Goal: Task Accomplishment & Management: Complete application form

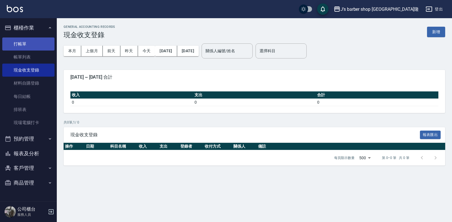
click at [17, 47] on link "打帳單" at bounding box center [28, 43] width 52 height 13
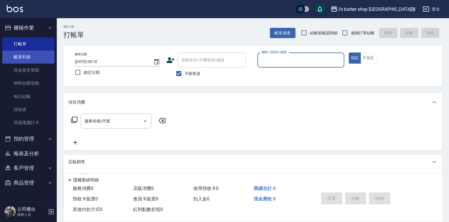
click at [27, 53] on link "帳單列表" at bounding box center [28, 57] width 52 height 13
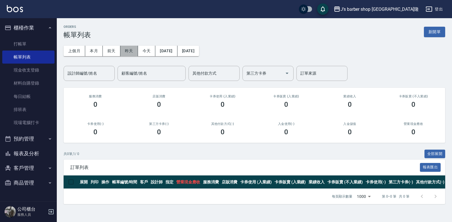
click at [129, 49] on button "昨天" at bounding box center [129, 51] width 18 height 11
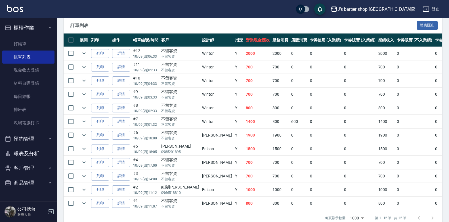
scroll to position [28, 0]
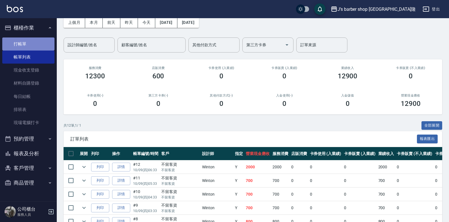
click at [18, 42] on link "打帳單" at bounding box center [28, 43] width 52 height 13
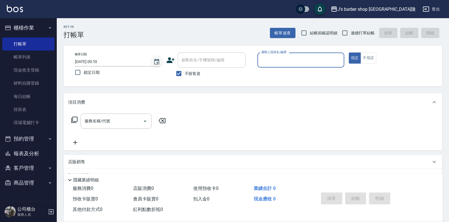
click at [158, 58] on button "Choose date, selected date is 2025-10-10" at bounding box center [157, 62] width 14 height 14
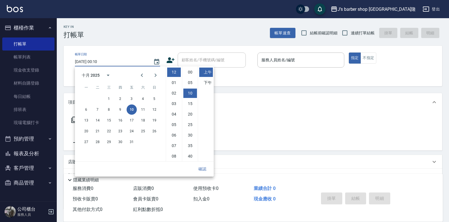
scroll to position [21, 0]
click at [122, 108] on button "9" at bounding box center [120, 109] width 10 height 10
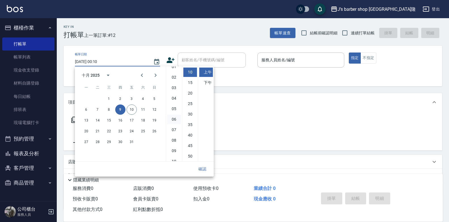
scroll to position [32, 0]
click at [174, 124] on li "08" at bounding box center [174, 124] width 14 height 9
click at [191, 76] on li "00" at bounding box center [190, 72] width 14 height 9
click at [207, 83] on li "下午" at bounding box center [206, 82] width 14 height 9
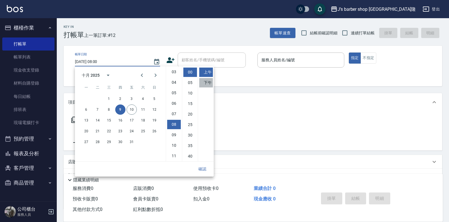
type input "[DATE] 20:00"
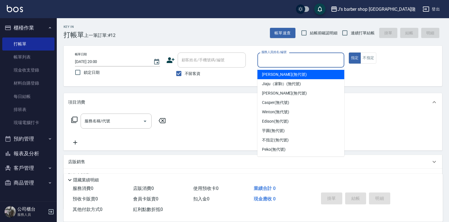
click at [283, 60] on input "服務人員姓名/編號" at bounding box center [301, 60] width 82 height 10
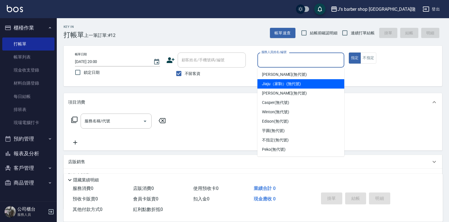
drag, startPoint x: 275, startPoint y: 90, endPoint x: 232, endPoint y: 99, distance: 43.8
click at [275, 90] on div "[PERSON_NAME] (無代號)" at bounding box center [301, 93] width 87 height 9
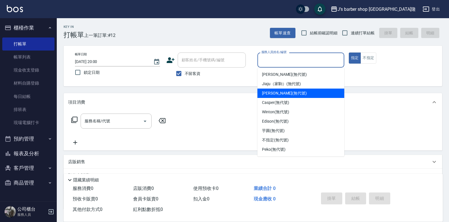
type input "[PERSON_NAME](無代號)"
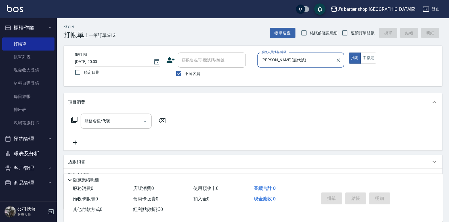
click at [144, 120] on icon "Open" at bounding box center [145, 121] width 7 height 7
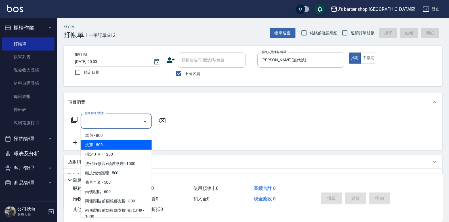
click at [122, 145] on span "洗剪 - 800" at bounding box center [116, 144] width 71 height 9
type input "洗剪(101)"
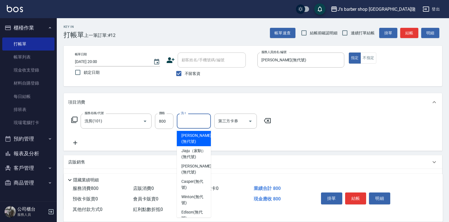
click at [189, 118] on input "洗-1" at bounding box center [193, 121] width 29 height 10
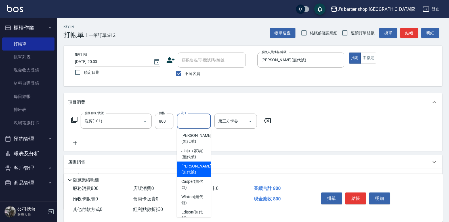
click at [194, 172] on span "[PERSON_NAME] (無代號)" at bounding box center [196, 169] width 30 height 12
type input "[PERSON_NAME](無代號)"
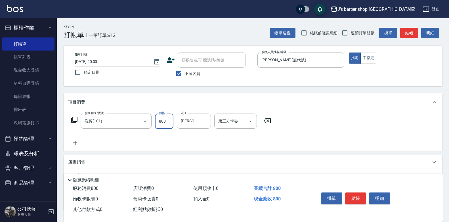
click at [165, 122] on input "800" at bounding box center [164, 121] width 18 height 15
click at [172, 134] on div "服務名稱/代號 洗剪(101) 服務名稱/代號 價格 800 價格 洗-1 [PERSON_NAME](無代號) 洗-1 第三方卡券 第三方卡券" at bounding box center [171, 130] width 206 height 33
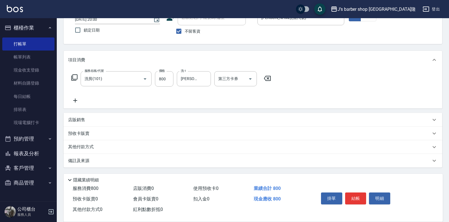
click at [129, 160] on div "備註及來源" at bounding box center [249, 161] width 363 height 6
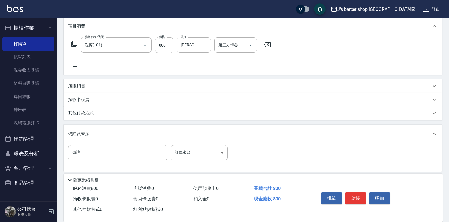
scroll to position [80, 0]
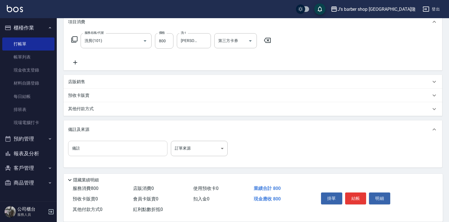
click at [133, 145] on input "備註" at bounding box center [117, 148] width 99 height 15
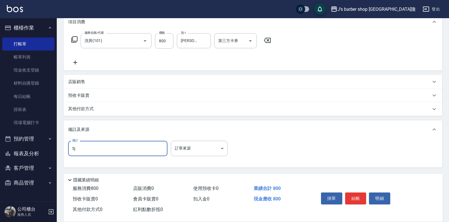
type input "5"
type input "f"
type input "轉帳"
click at [361, 194] on button "結帳" at bounding box center [355, 199] width 21 height 12
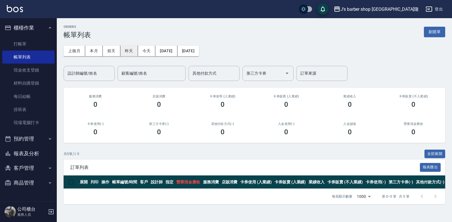
click at [125, 50] on button "昨天" at bounding box center [129, 51] width 18 height 11
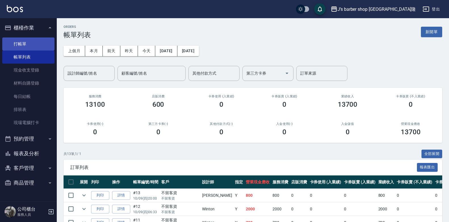
click at [31, 45] on link "打帳單" at bounding box center [28, 43] width 52 height 13
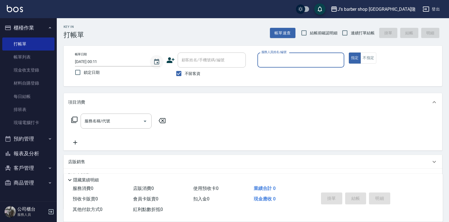
click at [158, 64] on icon "Choose date, selected date is 2025-10-10" at bounding box center [156, 61] width 7 height 7
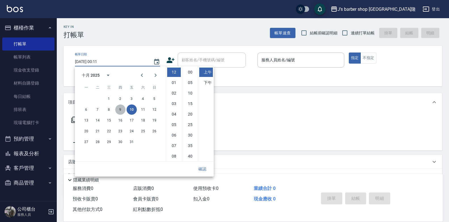
click at [119, 107] on button "9" at bounding box center [120, 109] width 10 height 10
click at [173, 135] on li "09" at bounding box center [174, 134] width 14 height 9
click at [189, 71] on li "00" at bounding box center [190, 72] width 14 height 9
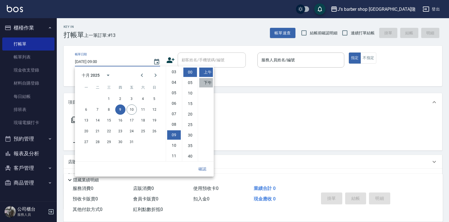
click at [205, 82] on li "下午" at bounding box center [206, 82] width 14 height 9
type input "[DATE] 21:00"
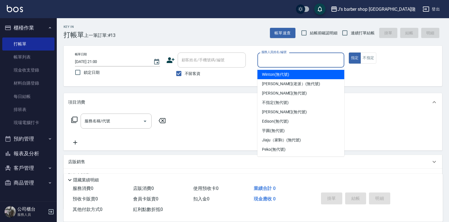
click at [277, 63] on input "服務人員姓名/編號" at bounding box center [301, 60] width 82 height 10
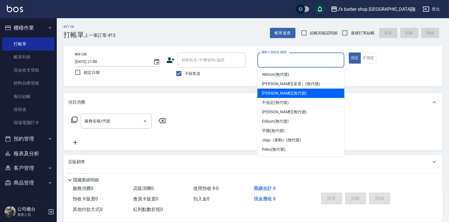
drag, startPoint x: 280, startPoint y: 91, endPoint x: 260, endPoint y: 93, distance: 19.9
click at [280, 92] on span "[PERSON_NAME] (無代號)" at bounding box center [284, 93] width 45 height 6
type input "[PERSON_NAME](無代號)"
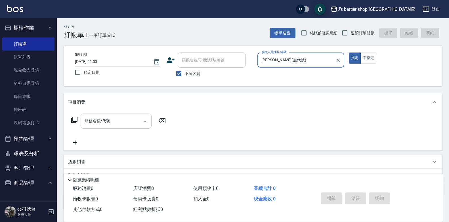
click at [113, 122] on input "服務名稱/代號" at bounding box center [111, 121] width 57 height 10
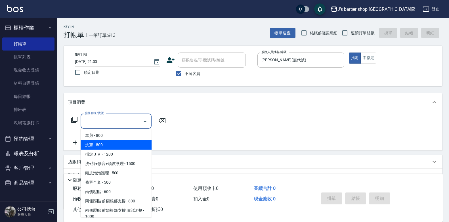
click at [108, 142] on span "洗剪 - 800" at bounding box center [116, 144] width 71 height 9
type input "洗剪(101)"
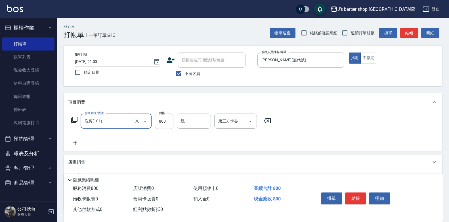
click at [167, 123] on input "800" at bounding box center [164, 121] width 18 height 15
click at [194, 128] on div "洗-1" at bounding box center [194, 121] width 34 height 15
type input "2800"
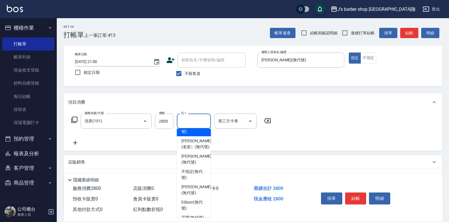
scroll to position [0, 0]
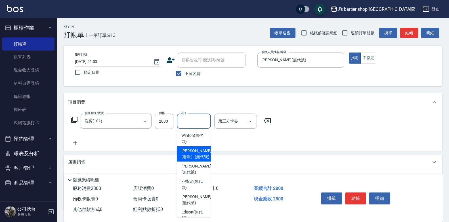
click at [197, 152] on span "[PERSON_NAME](老派） (無代號)" at bounding box center [196, 154] width 30 height 12
type input "[PERSON_NAME](老派）(無代號)"
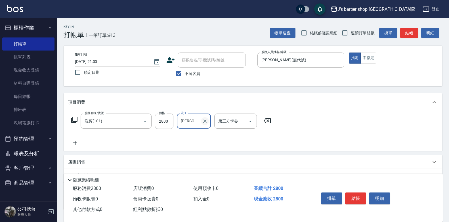
click at [202, 123] on icon "Clear" at bounding box center [205, 121] width 6 height 6
click at [194, 122] on input "洗-1" at bounding box center [193, 121] width 29 height 10
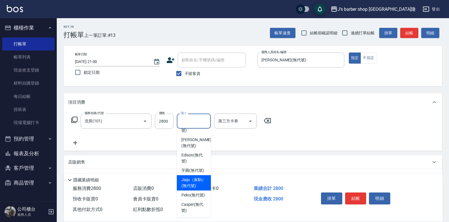
scroll to position [81, 0]
click at [189, 193] on span "Peko (無代號)" at bounding box center [193, 195] width 24 height 6
type input "Peko(無代號)"
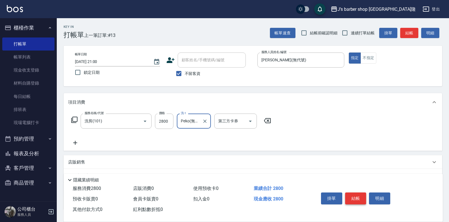
click at [353, 193] on button "結帳" at bounding box center [355, 199] width 21 height 12
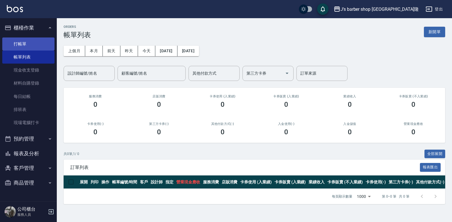
click at [15, 46] on link "打帳單" at bounding box center [28, 43] width 52 height 13
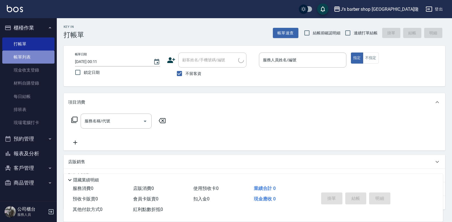
click at [22, 56] on link "帳單列表" at bounding box center [28, 57] width 52 height 13
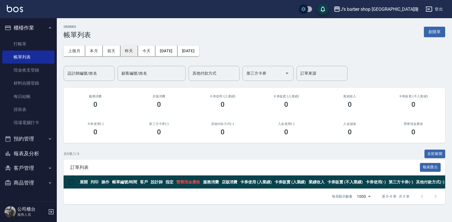
click at [124, 53] on button "昨天" at bounding box center [129, 51] width 18 height 11
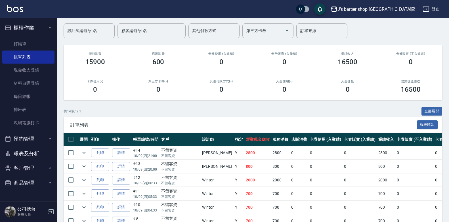
scroll to position [42, 0]
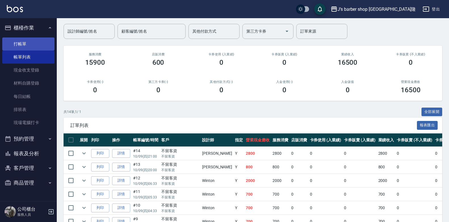
click at [23, 44] on link "打帳單" at bounding box center [28, 43] width 52 height 13
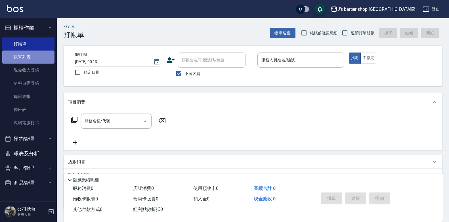
click at [23, 59] on link "帳單列表" at bounding box center [28, 57] width 52 height 13
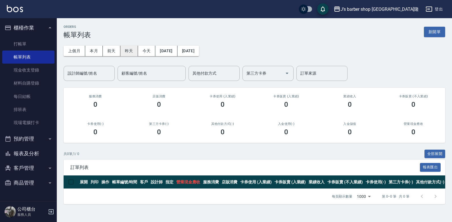
click at [130, 49] on button "昨天" at bounding box center [129, 51] width 18 height 11
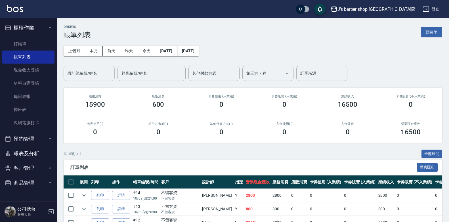
click at [101, 71] on input "設計師編號/姓名" at bounding box center [89, 73] width 46 height 10
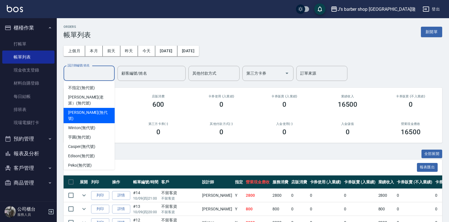
click at [95, 110] on span "[PERSON_NAME] (無代號)" at bounding box center [89, 116] width 42 height 12
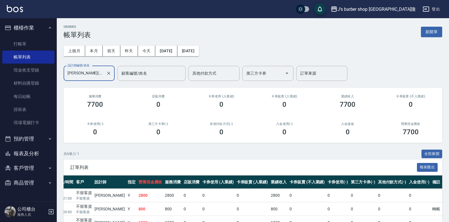
click at [80, 67] on label "設計師編號/姓名" at bounding box center [79, 65] width 22 height 4
click at [80, 68] on input "[PERSON_NAME](無代號)" at bounding box center [84, 73] width 37 height 10
click at [82, 72] on input "[PERSON_NAME](無代號)" at bounding box center [84, 73] width 37 height 10
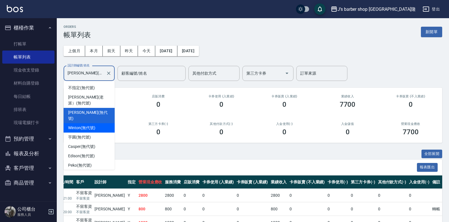
click at [81, 125] on span "Winton (無代號)" at bounding box center [81, 128] width 27 height 6
type input "Winton(無代號)"
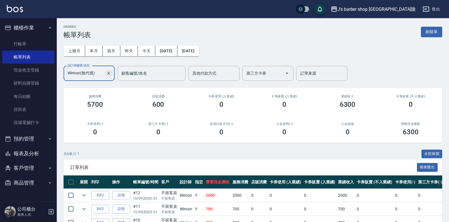
click at [107, 74] on icon "Clear" at bounding box center [109, 73] width 6 height 6
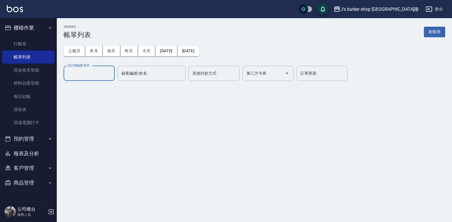
click at [86, 75] on input "設計師編號/姓名" at bounding box center [89, 73] width 46 height 10
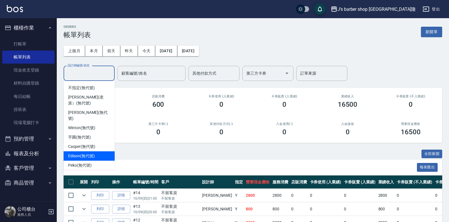
click at [72, 153] on span "Edison (無代號)" at bounding box center [81, 156] width 26 height 6
type input "Edison(無代號)"
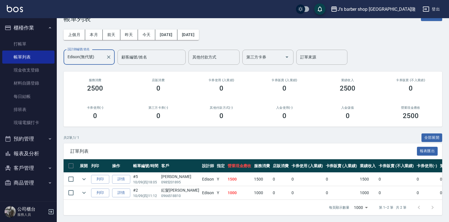
scroll to position [0, 88]
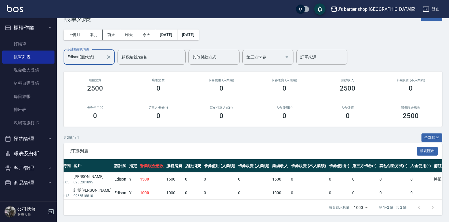
click at [104, 55] on div "[PERSON_NAME](無代號) 設計師編號/姓名" at bounding box center [89, 57] width 51 height 15
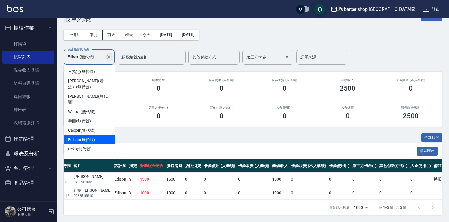
click at [106, 55] on icon "Clear" at bounding box center [109, 57] width 6 height 6
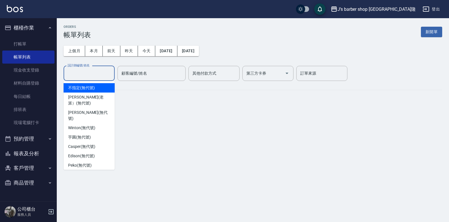
scroll to position [0, 0]
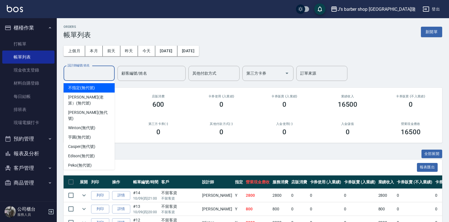
click at [103, 73] on input "設計師編號/姓名" at bounding box center [89, 73] width 46 height 10
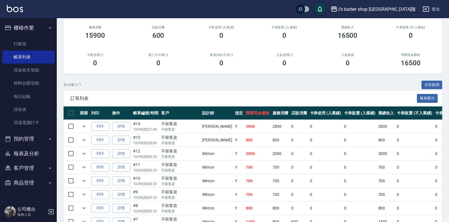
scroll to position [28, 0]
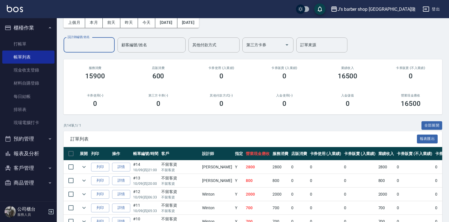
click at [89, 49] on input "設計師編號/姓名" at bounding box center [89, 45] width 46 height 10
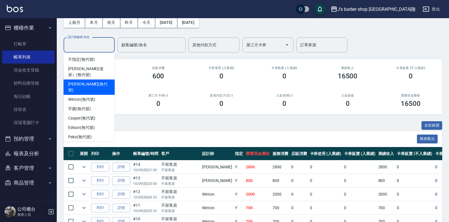
click at [81, 83] on span "[PERSON_NAME] (無代號)" at bounding box center [89, 87] width 42 height 12
type input "[PERSON_NAME](無代號)"
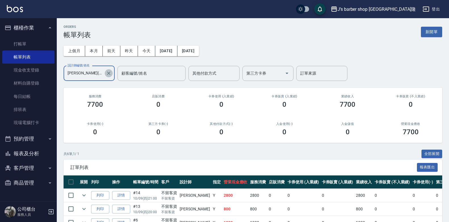
click at [108, 71] on icon "Clear" at bounding box center [109, 73] width 6 height 6
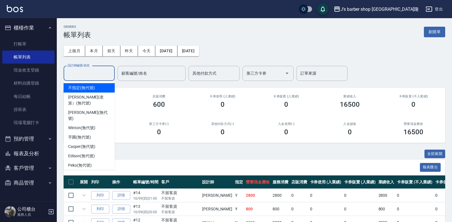
drag, startPoint x: 76, startPoint y: 70, endPoint x: 80, endPoint y: 71, distance: 4.4
click at [76, 70] on input "設計師編號/姓名" at bounding box center [89, 73] width 46 height 10
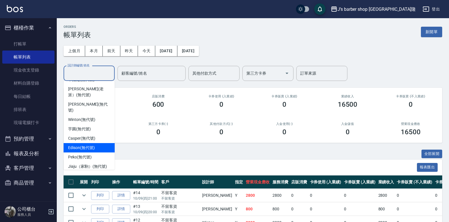
scroll to position [15, 0]
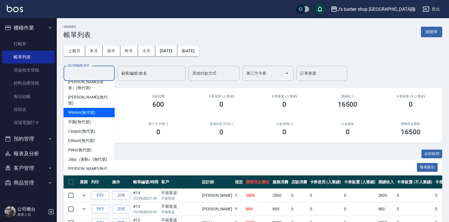
click at [79, 110] on span "Winton (無代號)" at bounding box center [81, 113] width 27 height 6
type input "Winton(無代號)"
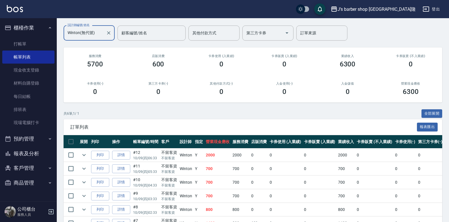
scroll to position [0, 0]
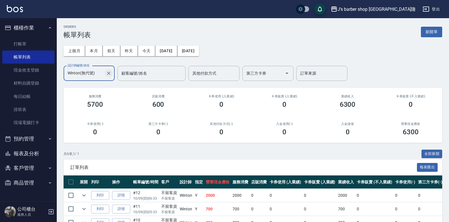
click at [112, 74] on button "Clear" at bounding box center [109, 73] width 8 height 8
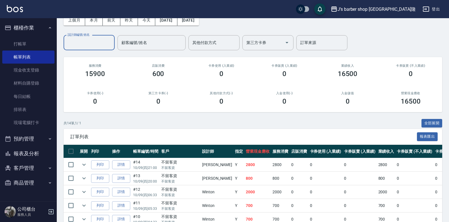
scroll to position [28, 0]
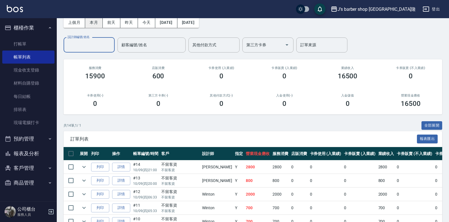
click at [96, 23] on button "本月" at bounding box center [94, 22] width 18 height 11
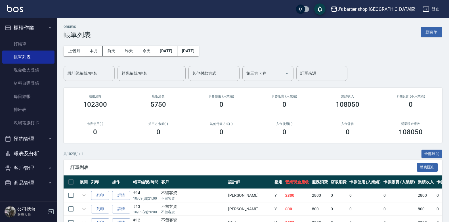
click at [102, 74] on input "設計師編號/姓名" at bounding box center [89, 73] width 46 height 10
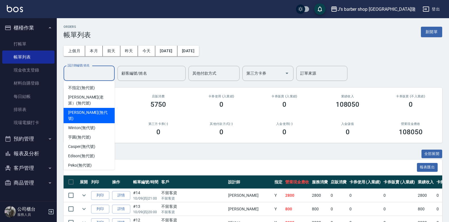
click at [88, 111] on span "[PERSON_NAME] (無代號)" at bounding box center [89, 116] width 42 height 12
type input "[PERSON_NAME](無代號)"
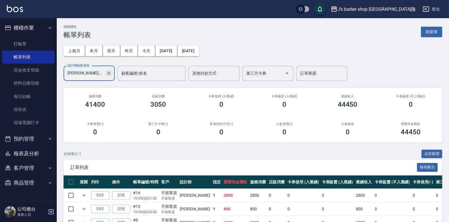
click at [111, 70] on button "Clear" at bounding box center [109, 73] width 8 height 8
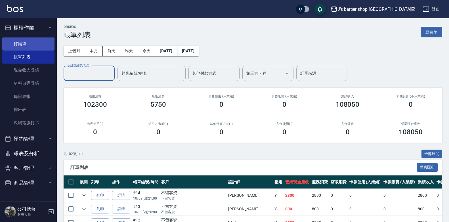
click at [40, 46] on link "打帳單" at bounding box center [28, 43] width 52 height 13
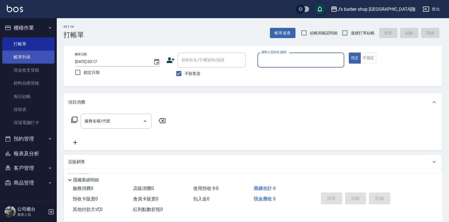
click at [34, 57] on link "帳單列表" at bounding box center [28, 57] width 52 height 13
